Goal: Find specific page/section: Find specific page/section

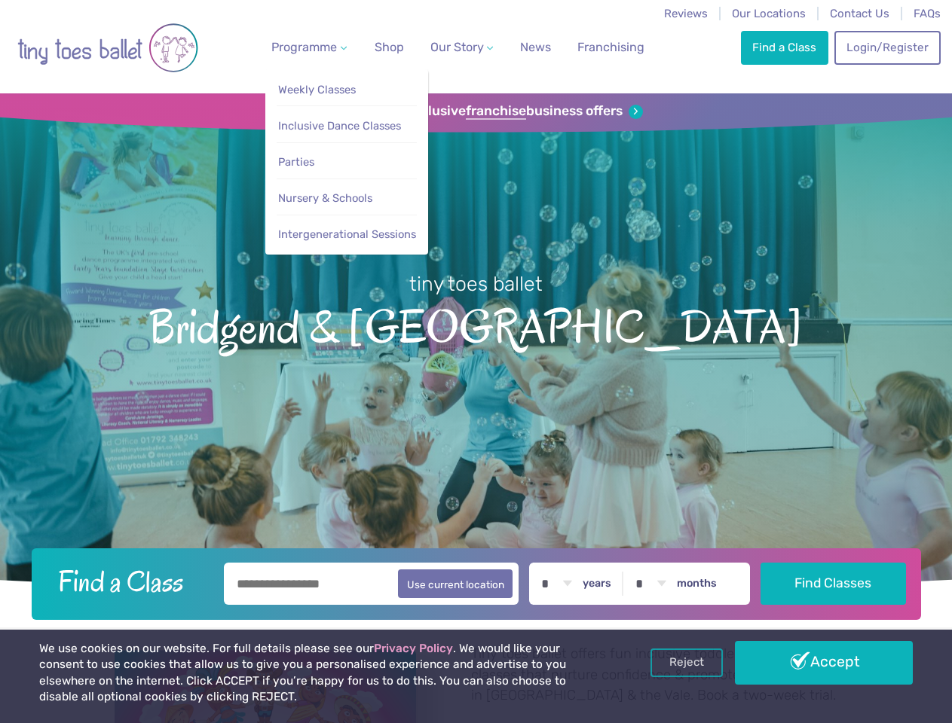
click at [306, 47] on span "Programme" at bounding box center [304, 47] width 66 height 14
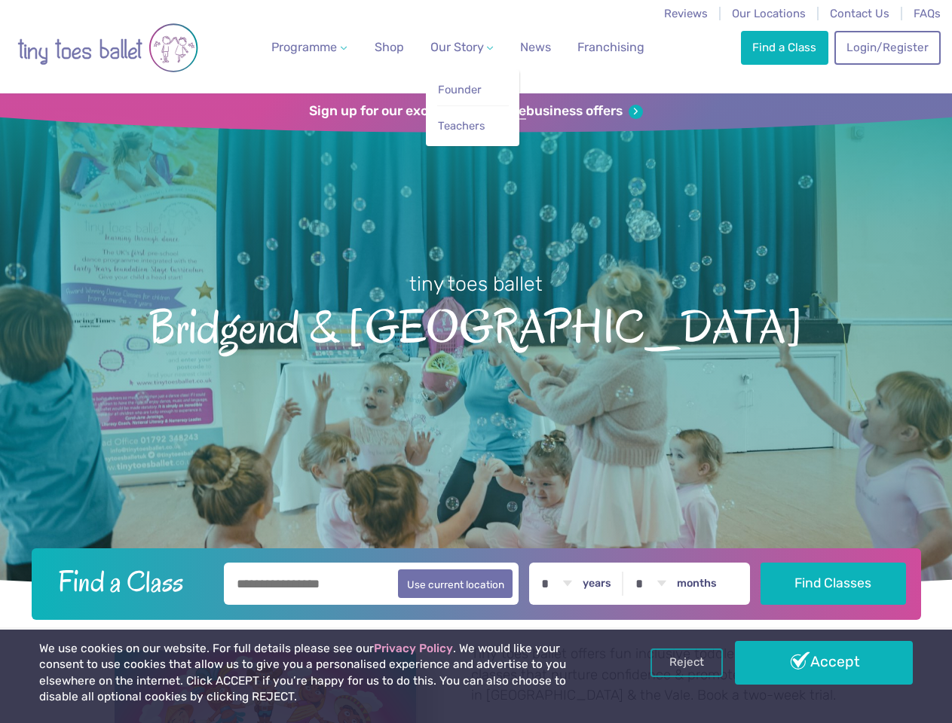
click at [448, 47] on span "Our Story" at bounding box center [456, 47] width 53 height 14
click at [475, 112] on li "Teachers" at bounding box center [473, 122] width 72 height 34
click at [475, 582] on button "Use current location" at bounding box center [455, 584] width 115 height 29
type input "**********"
click at [686, 663] on link "Reject" at bounding box center [686, 663] width 72 height 29
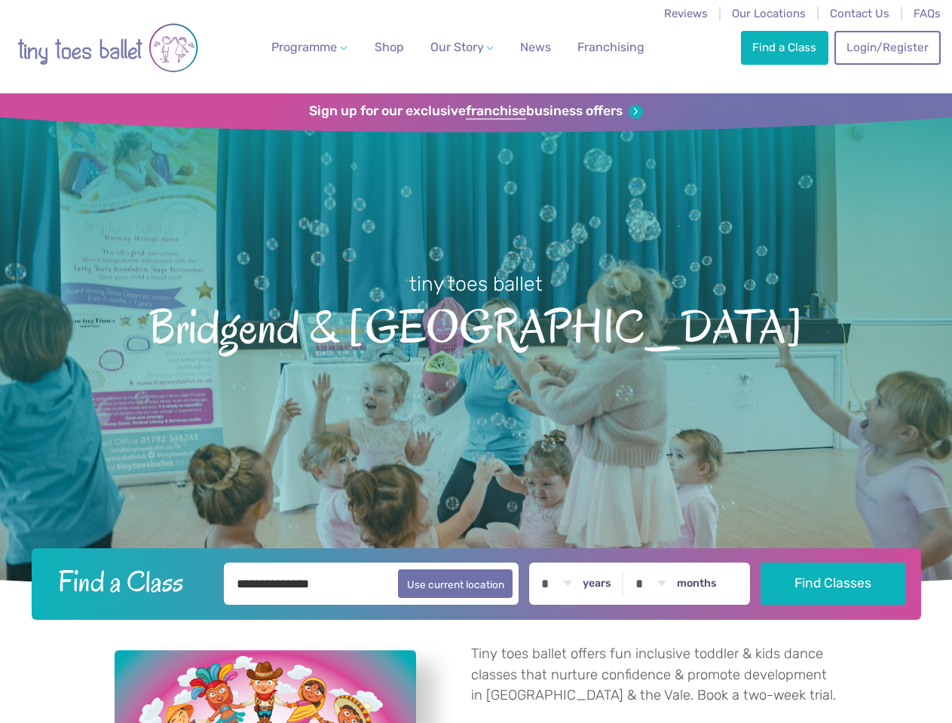
click at [823, 663] on p "Tiny toes ballet offers fun inclusive toddler & kids dance classes that nurture…" at bounding box center [654, 675] width 367 height 63
